Goal: Information Seeking & Learning: Learn about a topic

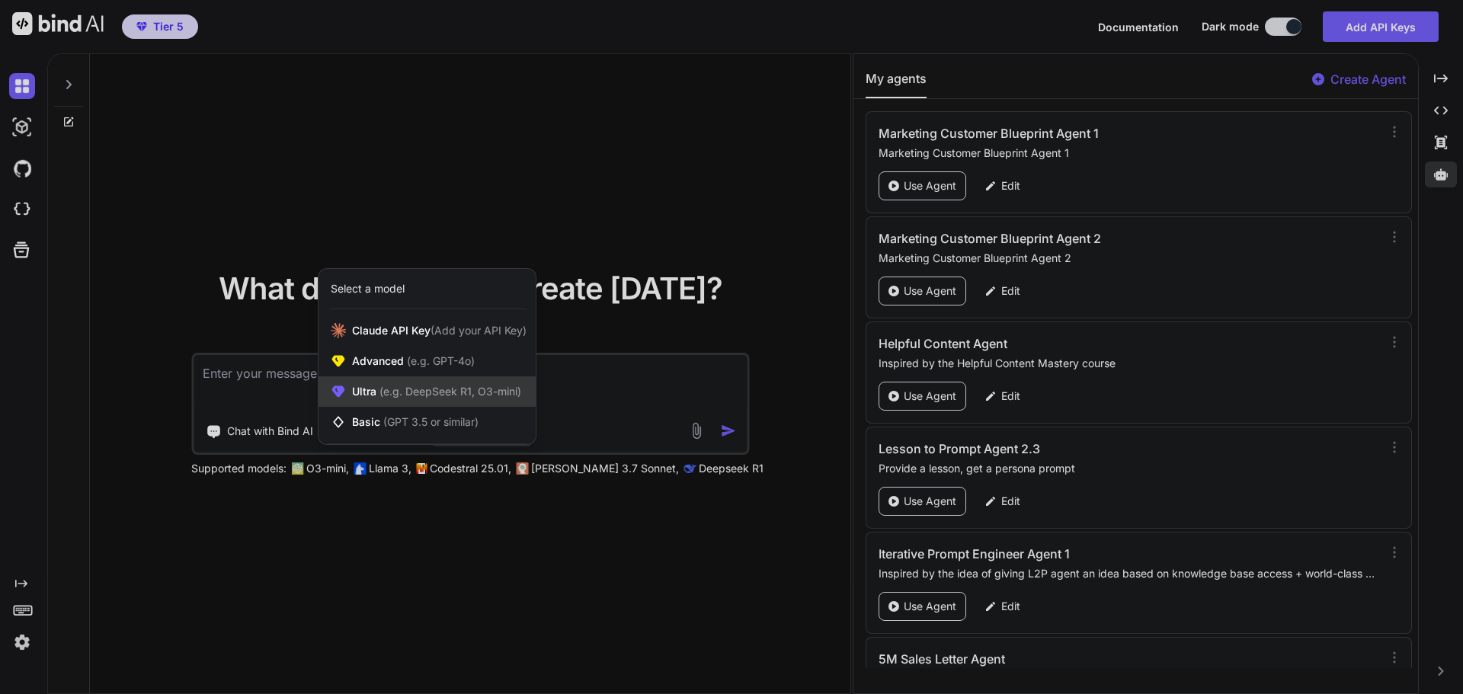
click at [479, 404] on div "Ultra (e.g. DeepSeek R1, O3-mini)" at bounding box center [427, 391] width 217 height 30
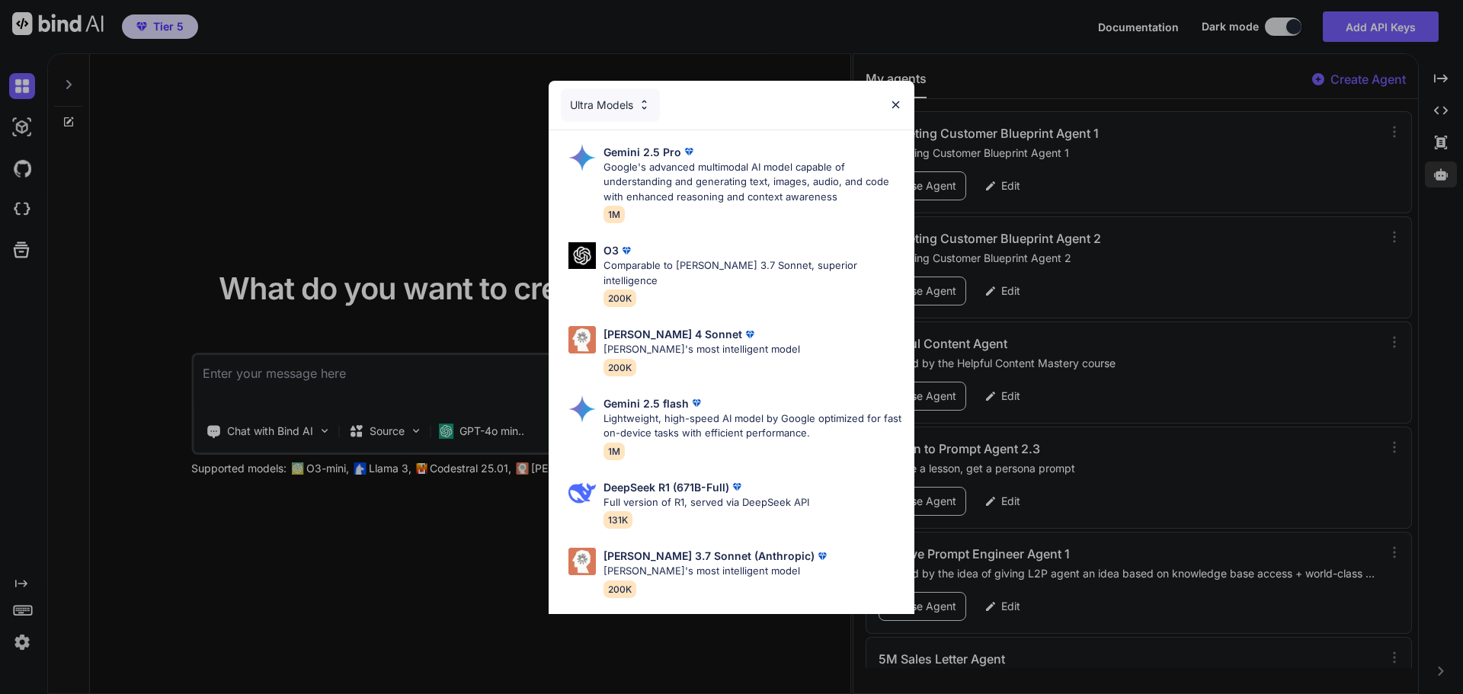
click at [445, 230] on div "Ultra Models Gemini 2.5 Pro Google's advanced multimodal AI model capable of un…" at bounding box center [731, 347] width 1463 height 694
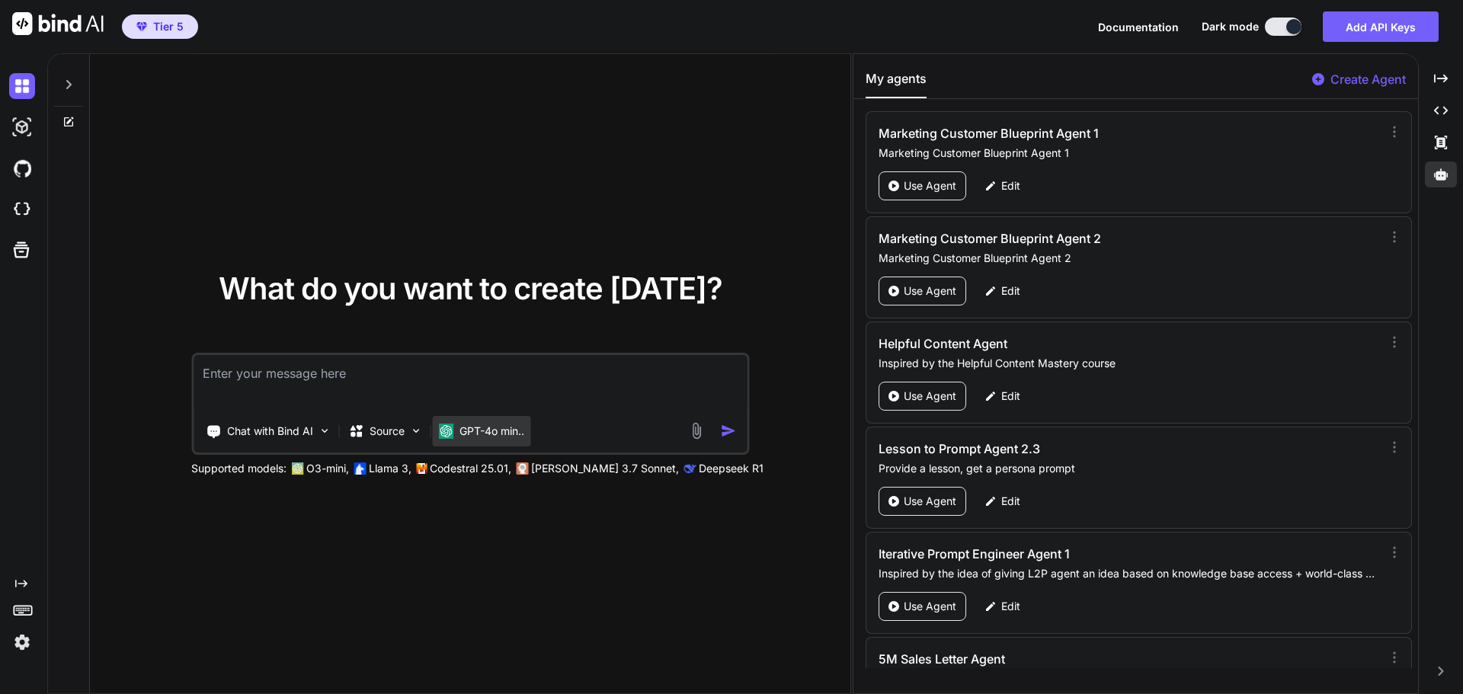
click at [475, 436] on p "GPT-4o min.." at bounding box center [491, 431] width 65 height 15
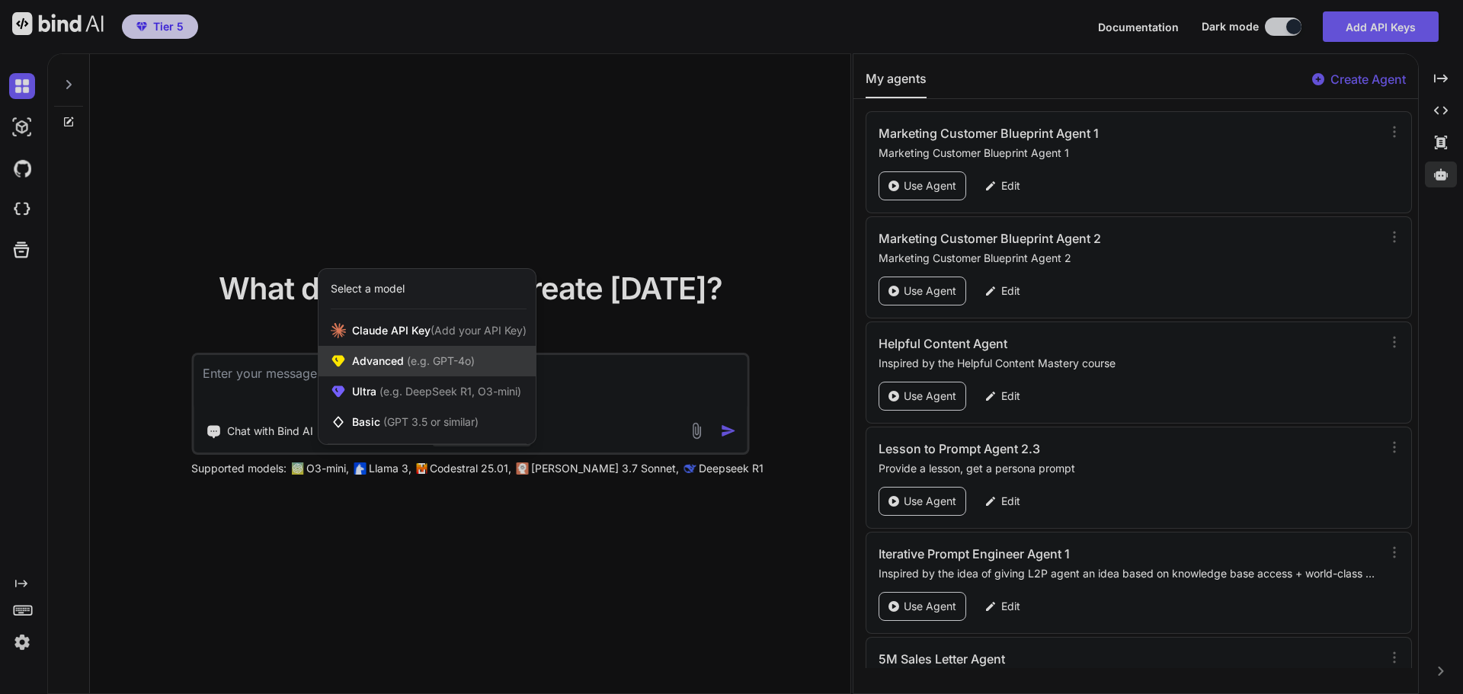
click at [411, 354] on span "(e.g. GPT-4o)" at bounding box center [439, 360] width 71 height 13
type textarea "x"
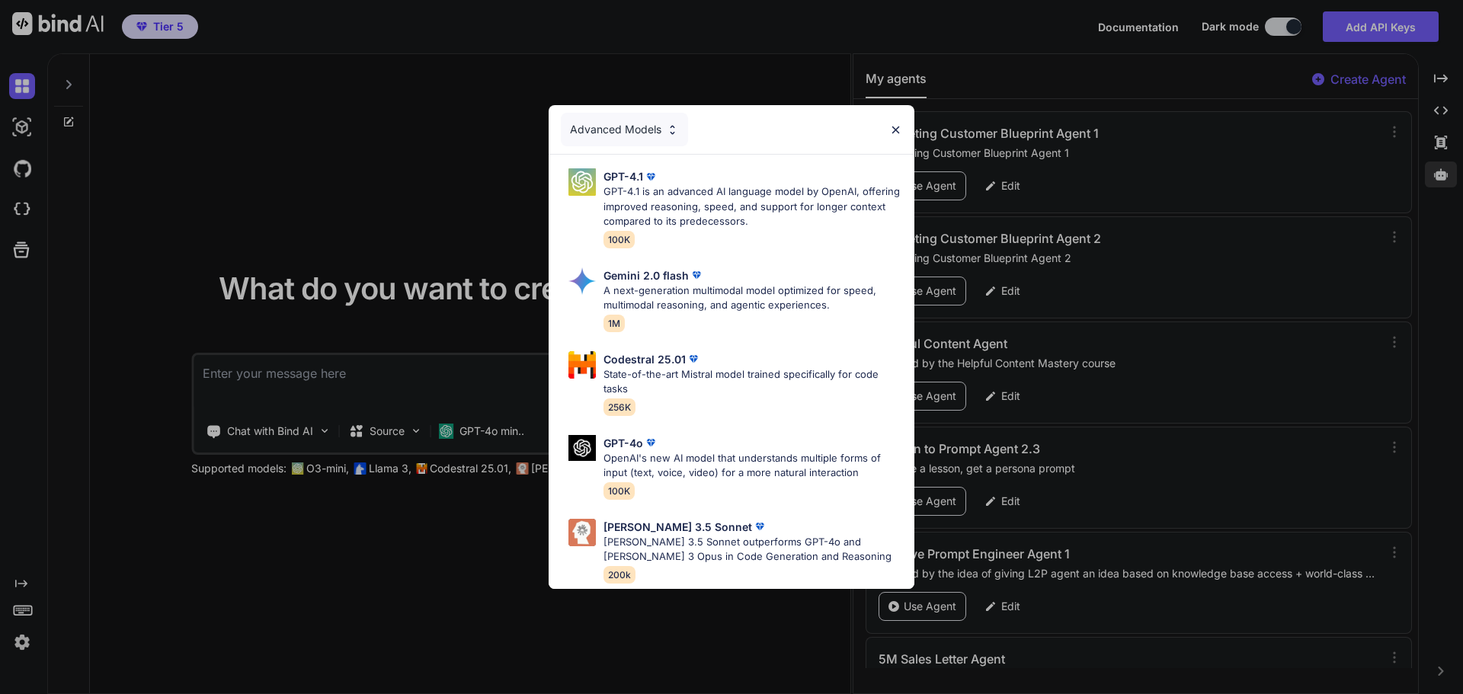
click at [347, 219] on div "Advanced Models GPT-4.1 GPT-4.1 is an advanced AI language model by OpenAI, off…" at bounding box center [731, 347] width 1463 height 694
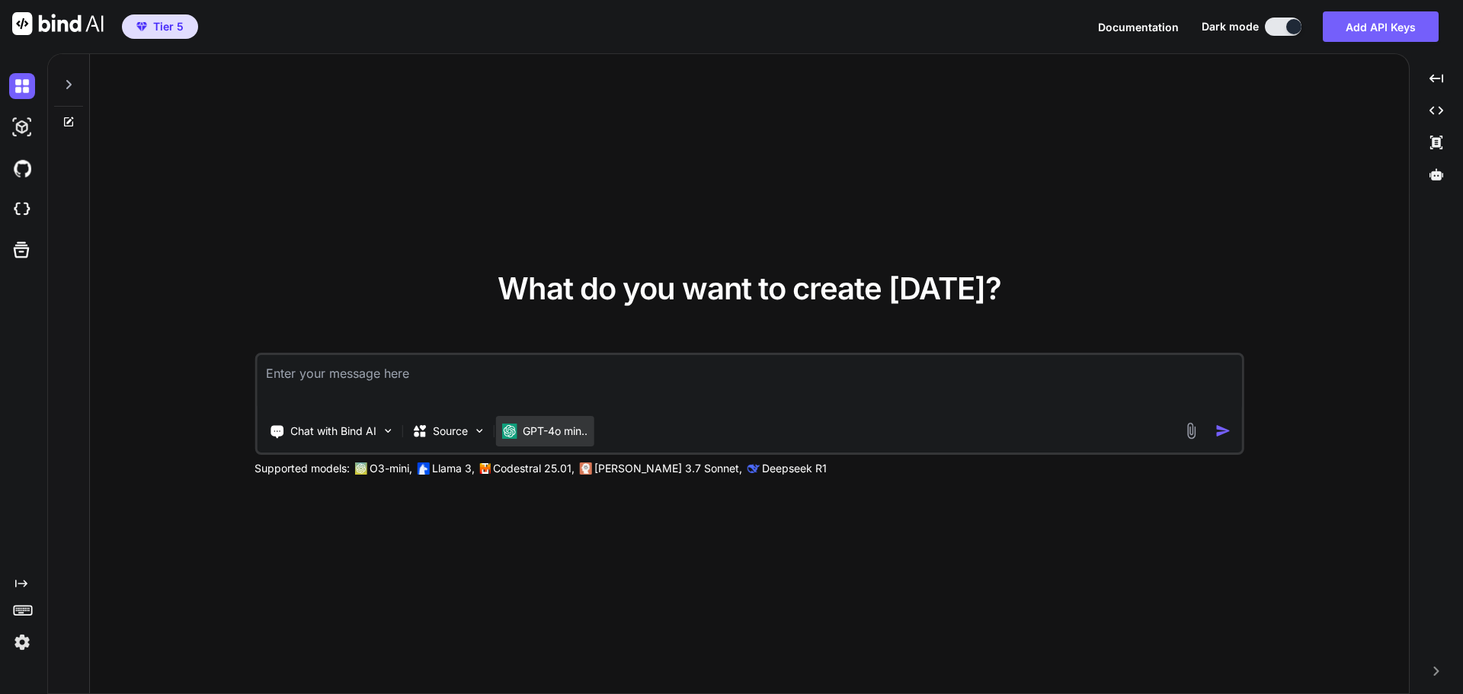
click at [541, 430] on p "GPT-4o min.." at bounding box center [555, 431] width 65 height 15
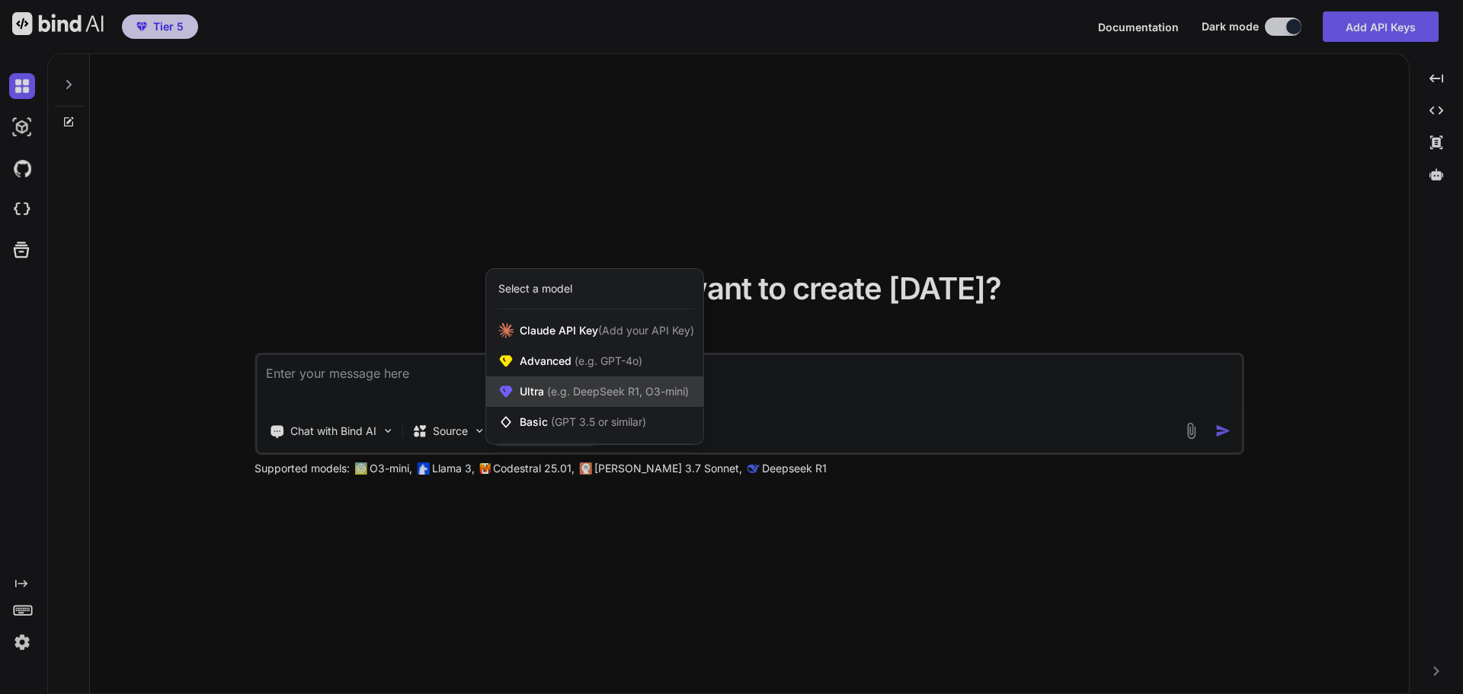
click at [546, 396] on span "(e.g. DeepSeek R1, O3-mini)" at bounding box center [616, 391] width 145 height 13
type textarea "x"
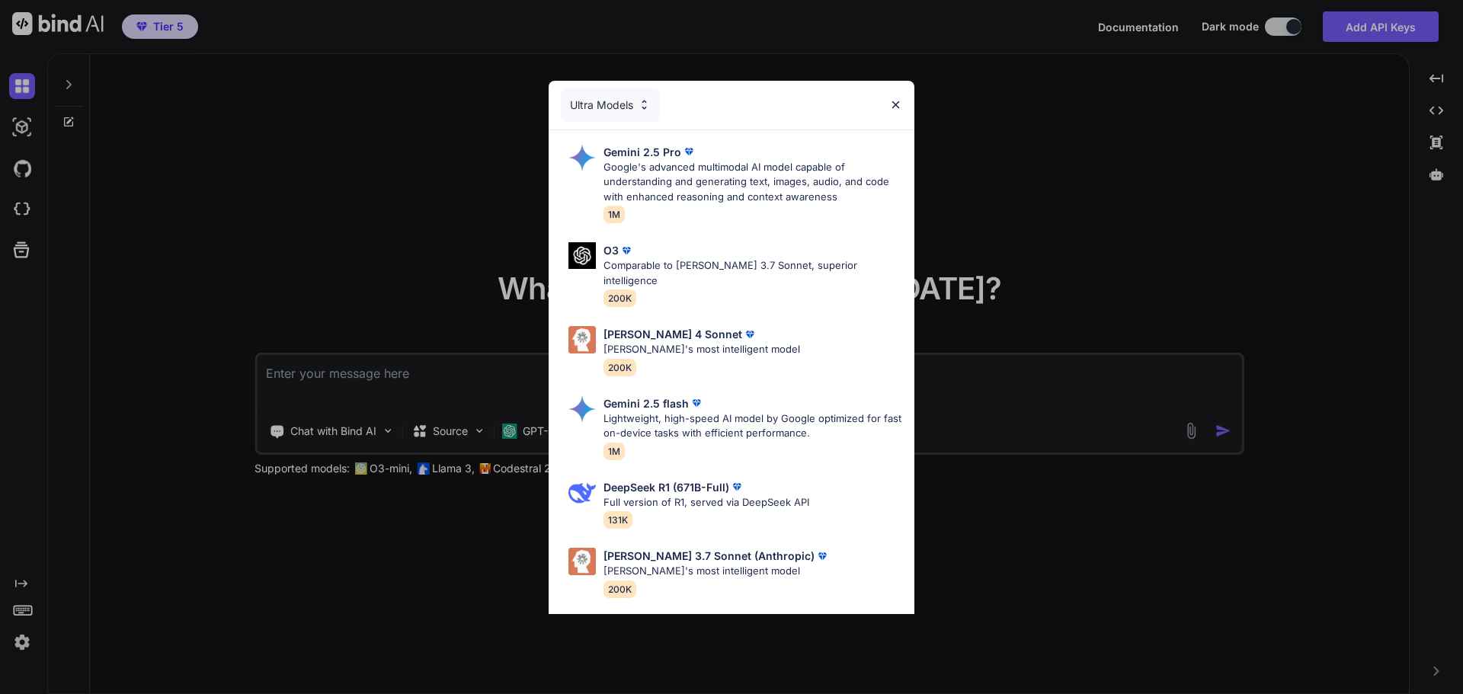
click at [1015, 239] on div "Ultra Models Gemini 2.5 Pro Google's advanced multimodal AI model capable of un…" at bounding box center [731, 347] width 1463 height 694
